Goal: Use online tool/utility: Utilize a website feature to perform a specific function

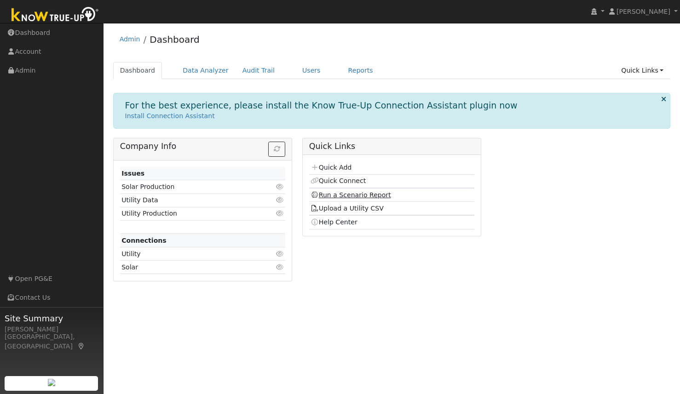
click at [353, 194] on link "Run a Scenario Report" at bounding box center [350, 194] width 80 height 7
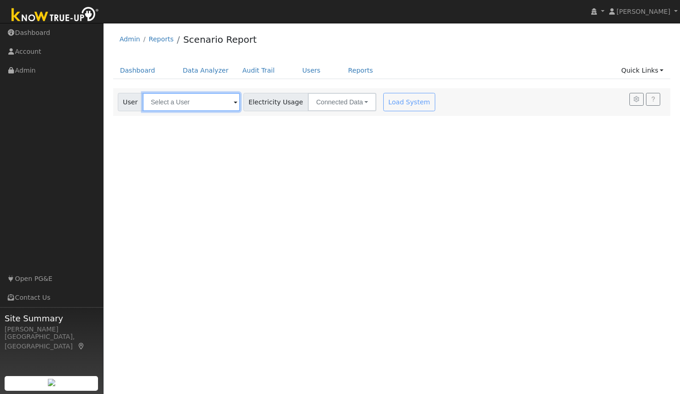
click at [185, 105] on input "text" at bounding box center [191, 102] width 97 height 18
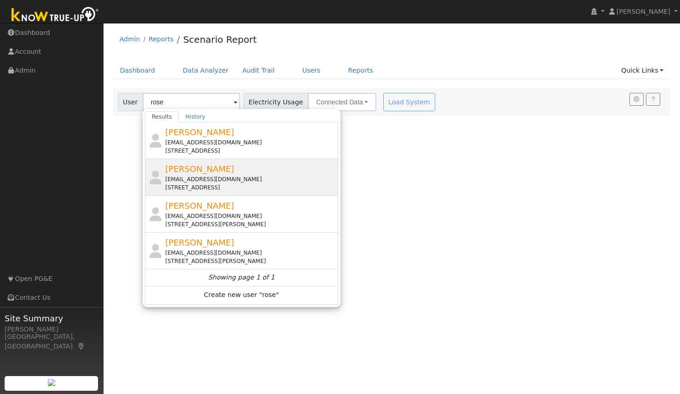
click at [191, 187] on div "[STREET_ADDRESS]" at bounding box center [250, 187] width 171 height 8
type input "[PERSON_NAME]"
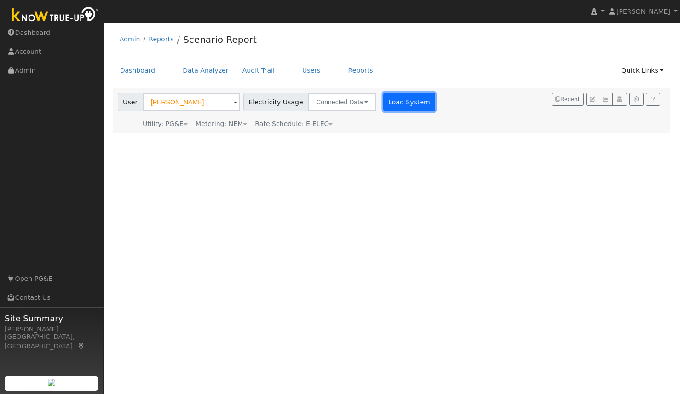
click at [401, 106] on button "Load System" at bounding box center [409, 102] width 52 height 18
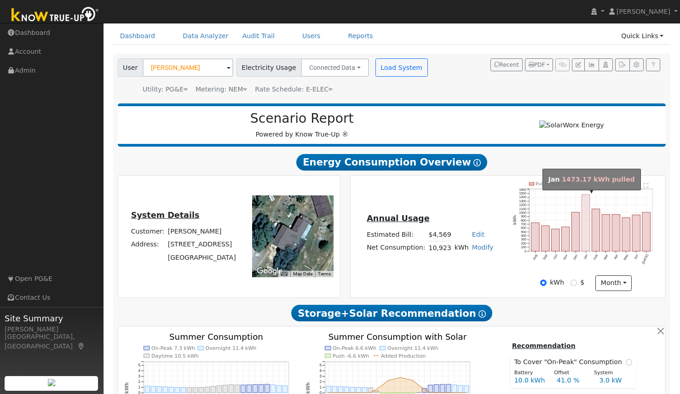
scroll to position [35, 0]
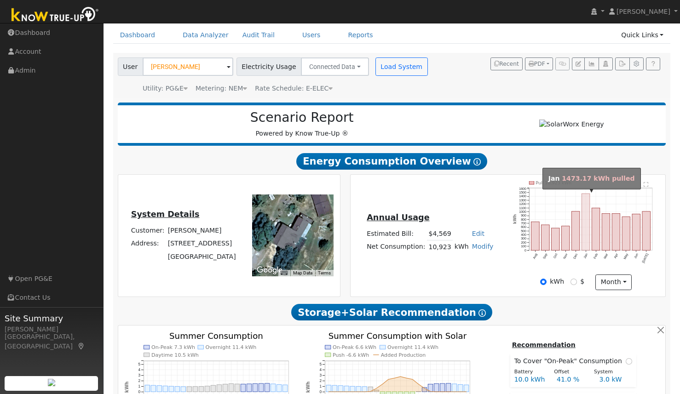
click at [587, 212] on rect "onclick=""" at bounding box center [585, 222] width 8 height 57
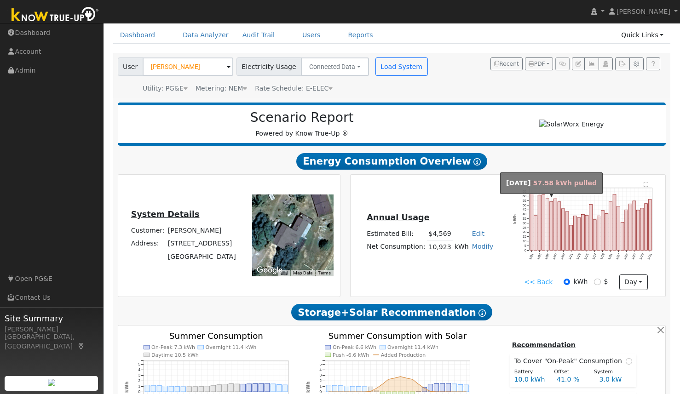
click at [548, 225] on rect "onclick=""" at bounding box center [546, 225] width 3 height 52
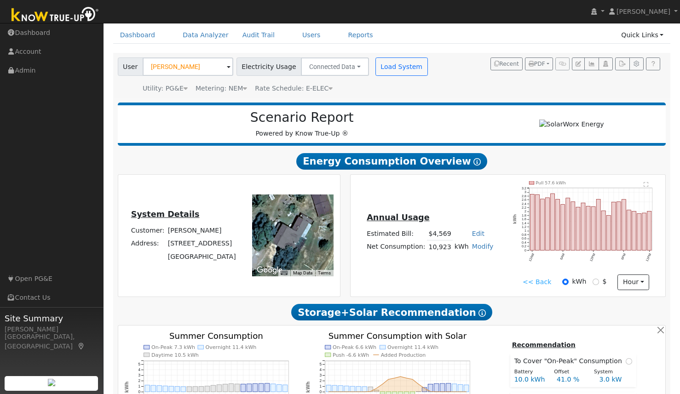
click at [538, 286] on link "<< Back" at bounding box center [536, 282] width 29 height 10
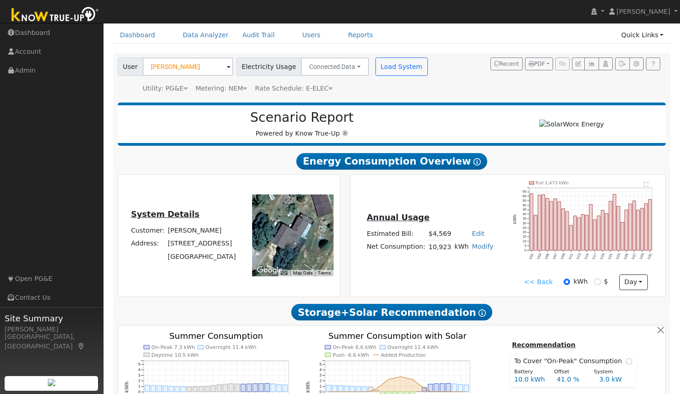
click at [533, 280] on link "<< Back" at bounding box center [538, 282] width 29 height 10
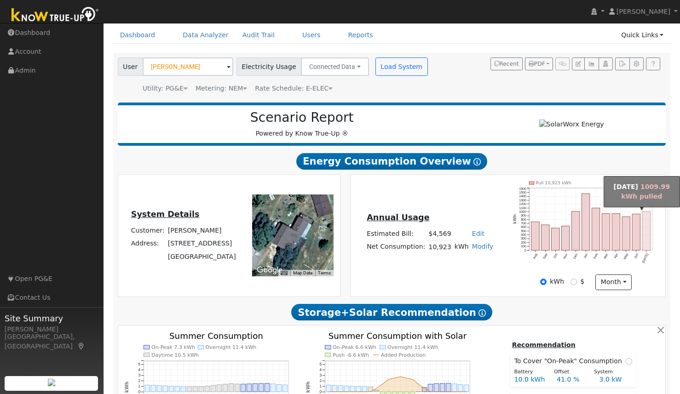
click at [647, 233] on rect "onclick=""" at bounding box center [646, 231] width 8 height 39
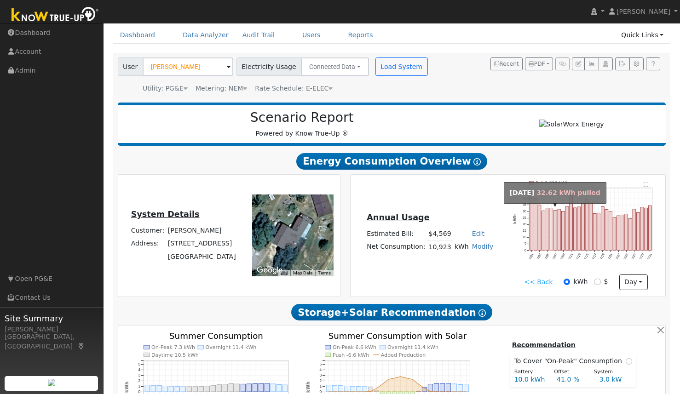
click at [552, 215] on rect "onclick=""" at bounding box center [550, 229] width 3 height 42
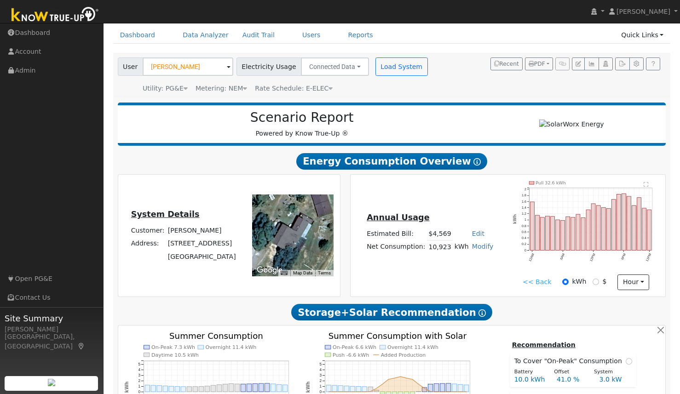
click at [535, 275] on div "<< Back kWh $ hour Hour Day Month" at bounding box center [586, 283] width 156 height 16
click at [538, 280] on link "<< Back" at bounding box center [536, 282] width 29 height 10
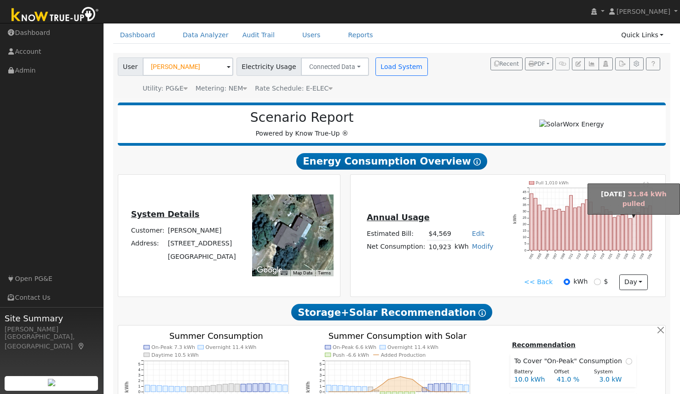
click at [632, 236] on rect "onclick=""" at bounding box center [633, 229] width 3 height 41
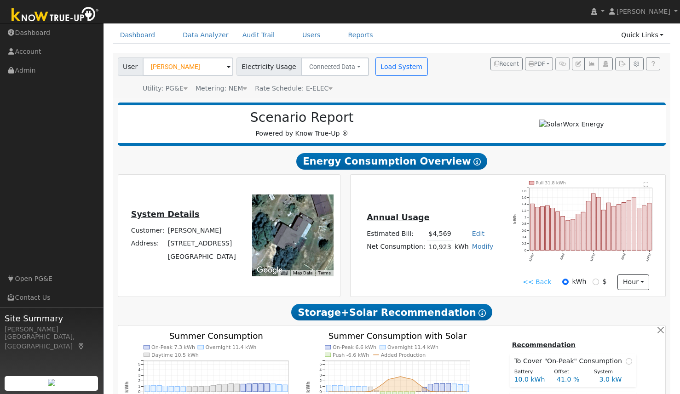
click at [531, 276] on div "<< Back kWh $ hour Hour Day Month" at bounding box center [586, 283] width 156 height 16
click at [531, 281] on link "<< Back" at bounding box center [536, 282] width 29 height 10
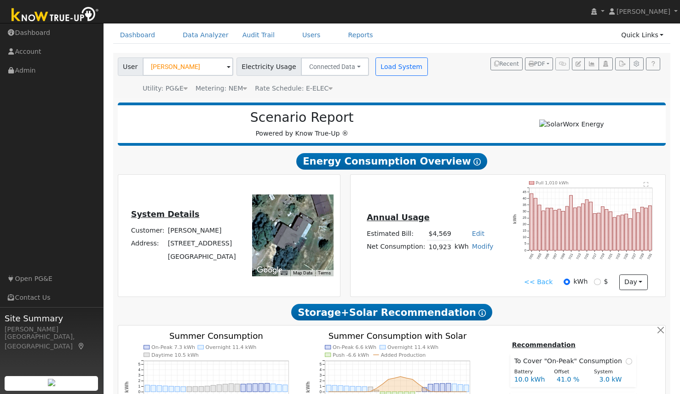
click at [541, 286] on link "<< Back" at bounding box center [538, 282] width 29 height 10
